Goal: Information Seeking & Learning: Learn about a topic

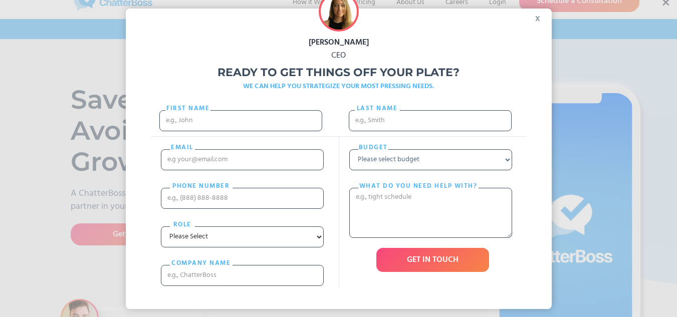
scroll to position [50, 0]
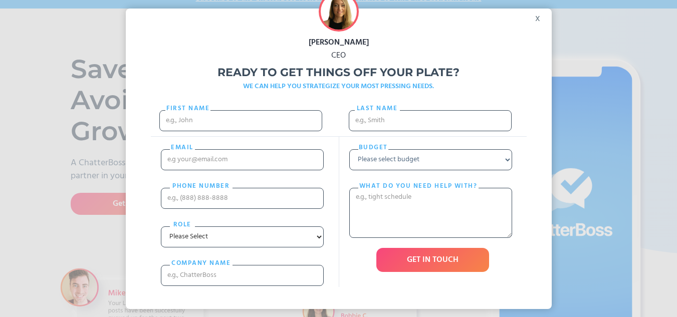
click at [539, 19] on div "x" at bounding box center [540, 16] width 23 height 15
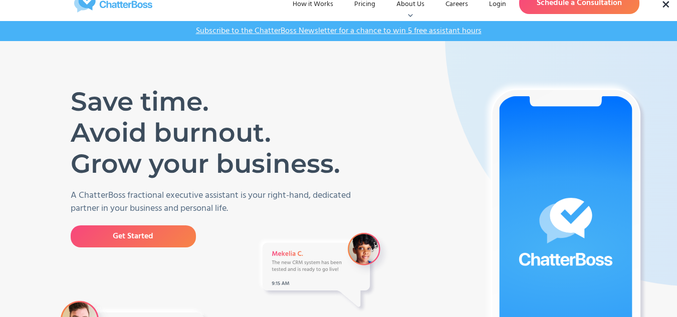
scroll to position [0, 0]
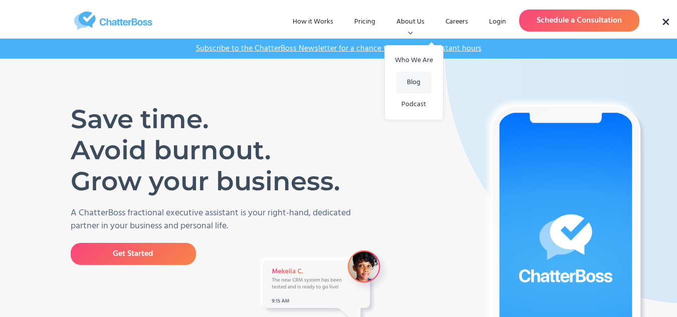
click at [404, 78] on link "Blog" at bounding box center [413, 83] width 35 height 22
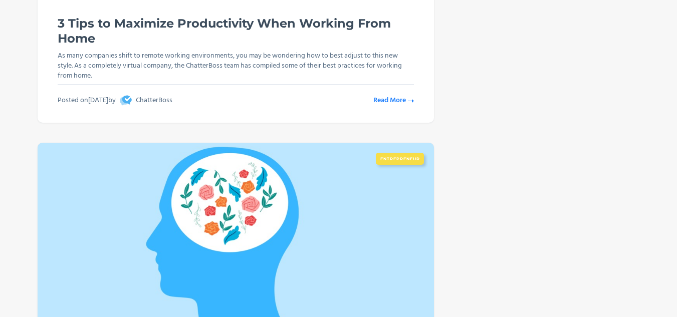
scroll to position [22910, 0]
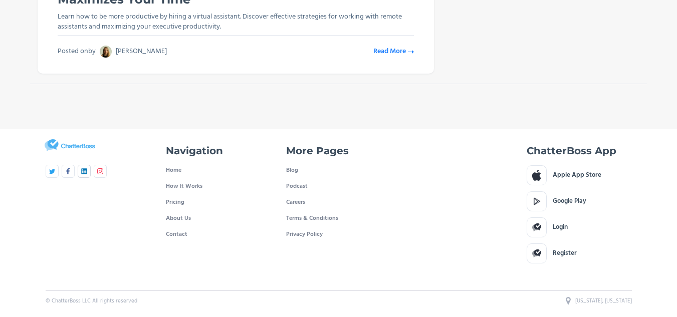
click at [84, 173] on img at bounding box center [84, 171] width 6 height 6
click at [99, 172] on img at bounding box center [100, 171] width 6 height 6
click at [71, 168] on img at bounding box center [68, 171] width 6 height 6
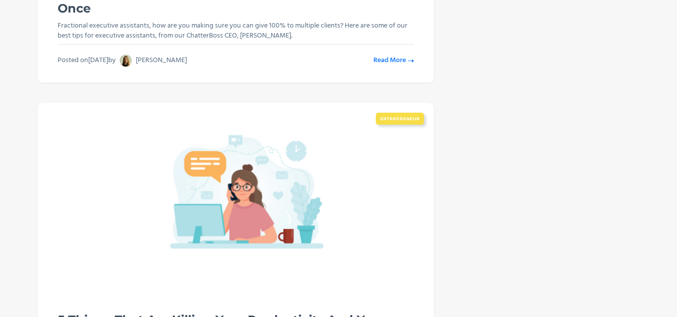
scroll to position [0, 0]
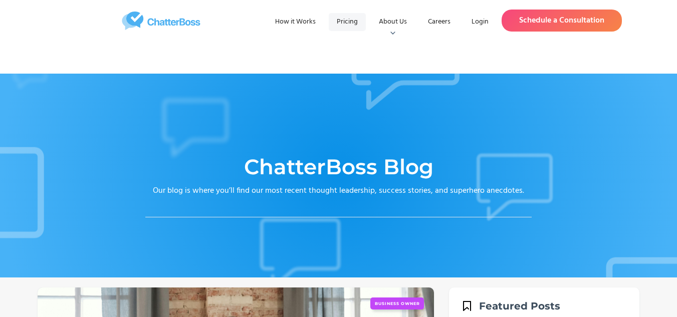
click at [348, 22] on link "Pricing" at bounding box center [346, 22] width 37 height 18
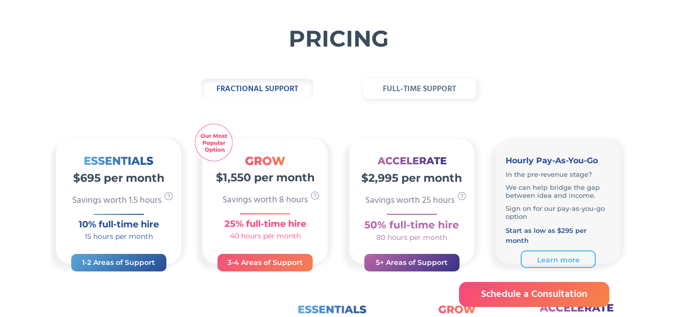
scroll to position [100, 0]
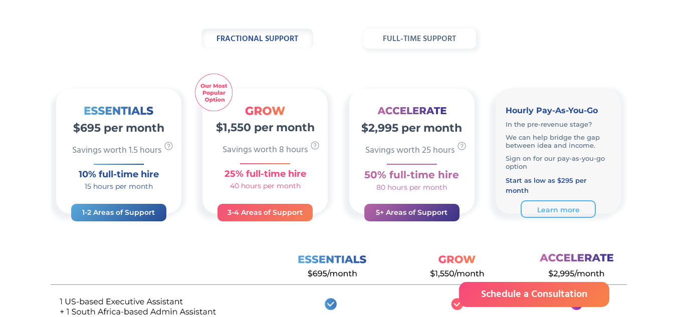
click at [435, 39] on strong "full-time support" at bounding box center [419, 39] width 73 height 13
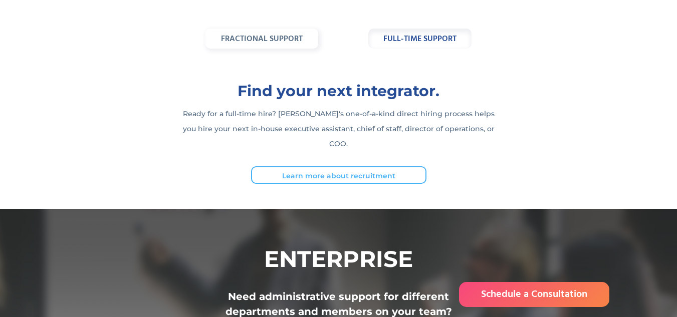
click at [255, 36] on strong "fractional support" at bounding box center [262, 39] width 82 height 13
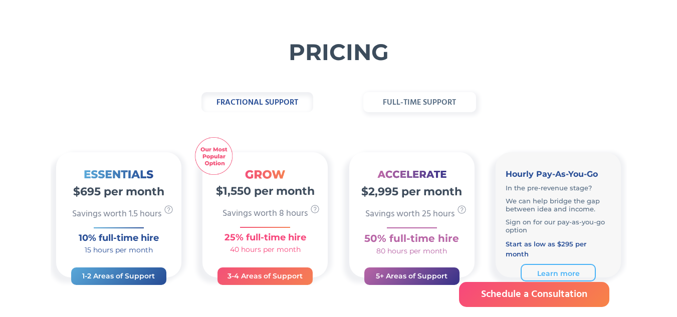
scroll to position [0, 0]
